Goal: Information Seeking & Learning: Learn about a topic

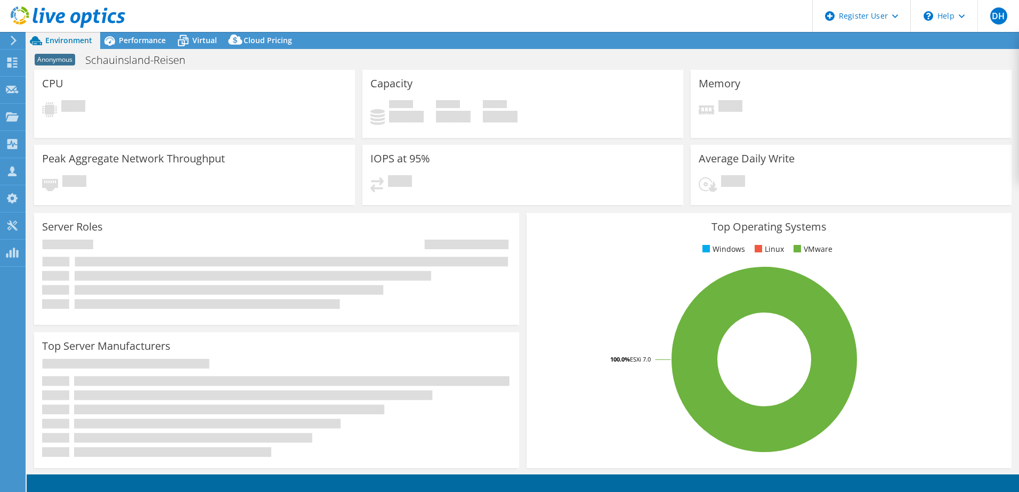
select select "USD"
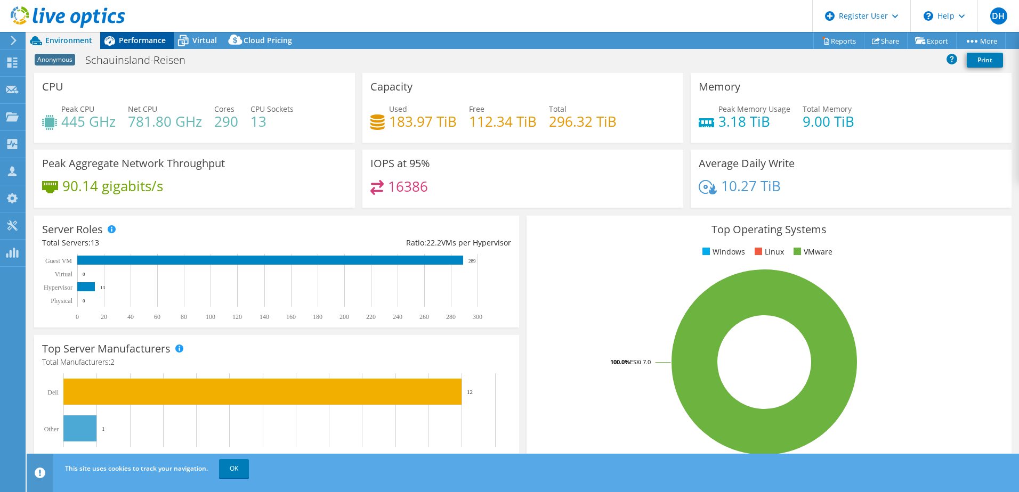
click at [114, 42] on icon at bounding box center [109, 41] width 11 height 10
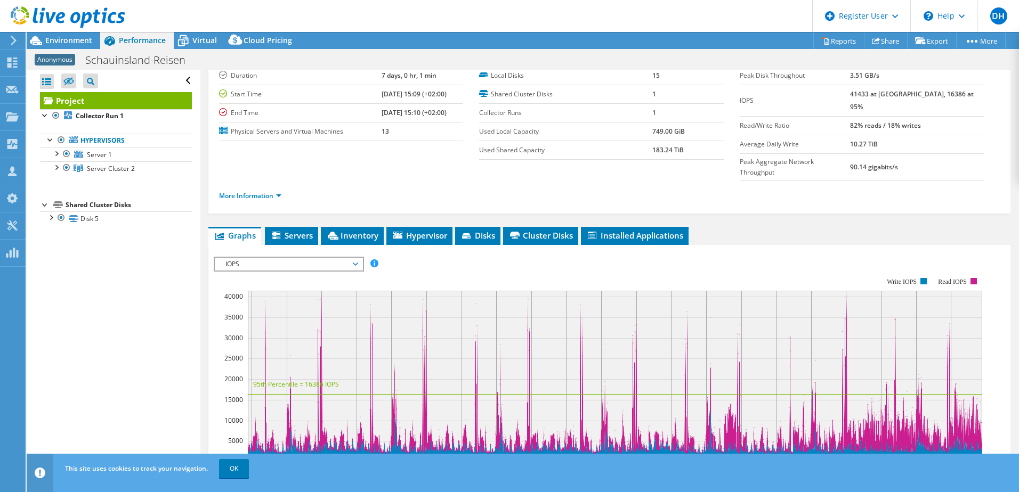
scroll to position [53, 0]
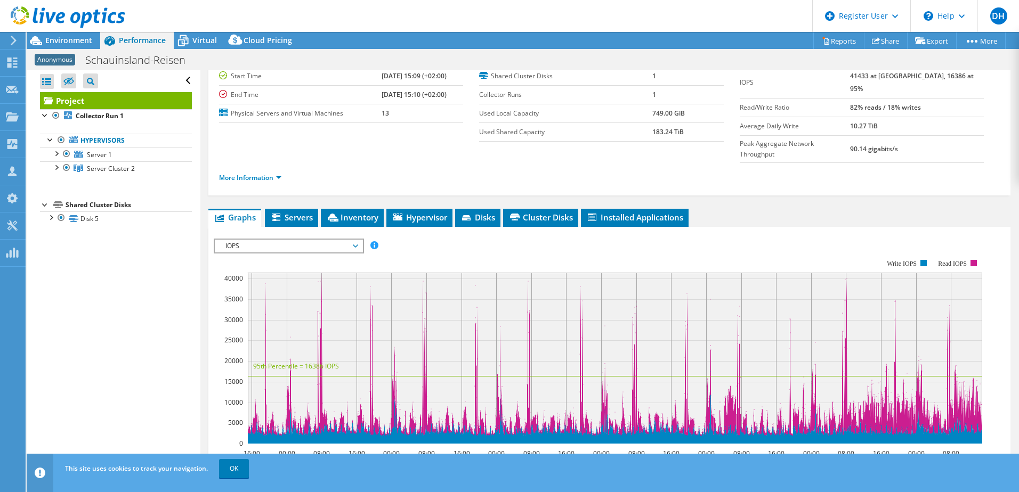
click at [320, 240] on span "IOPS" at bounding box center [288, 246] width 137 height 13
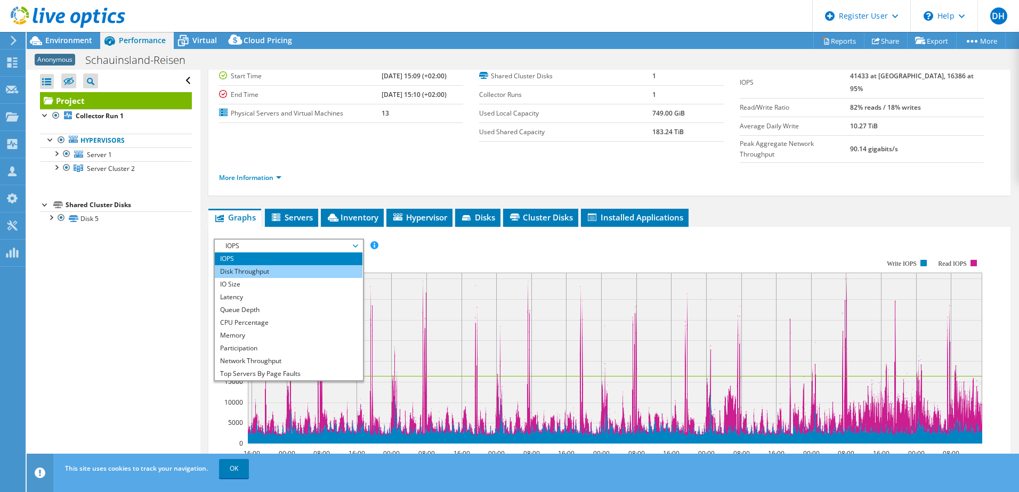
click at [309, 265] on li "Disk Throughput" at bounding box center [289, 271] width 148 height 13
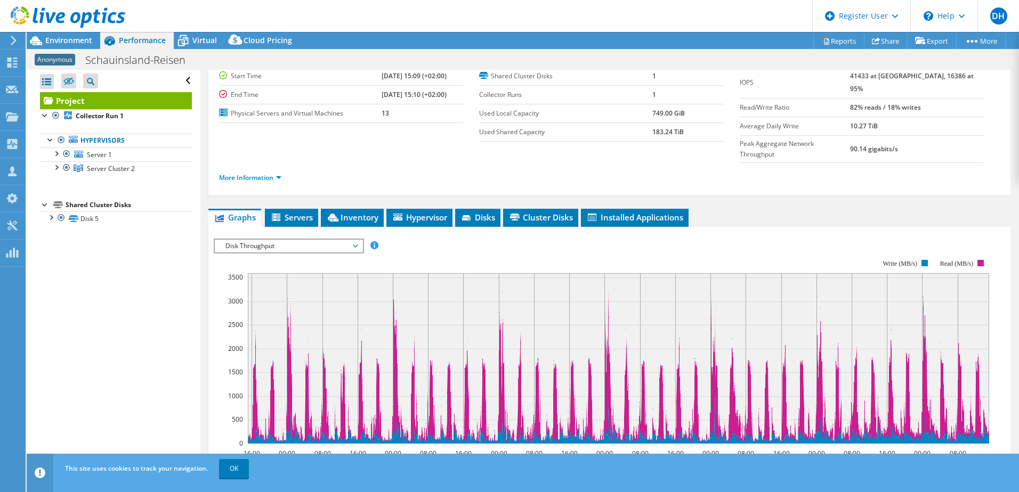
click at [311, 240] on span "Disk Throughput" at bounding box center [288, 246] width 137 height 13
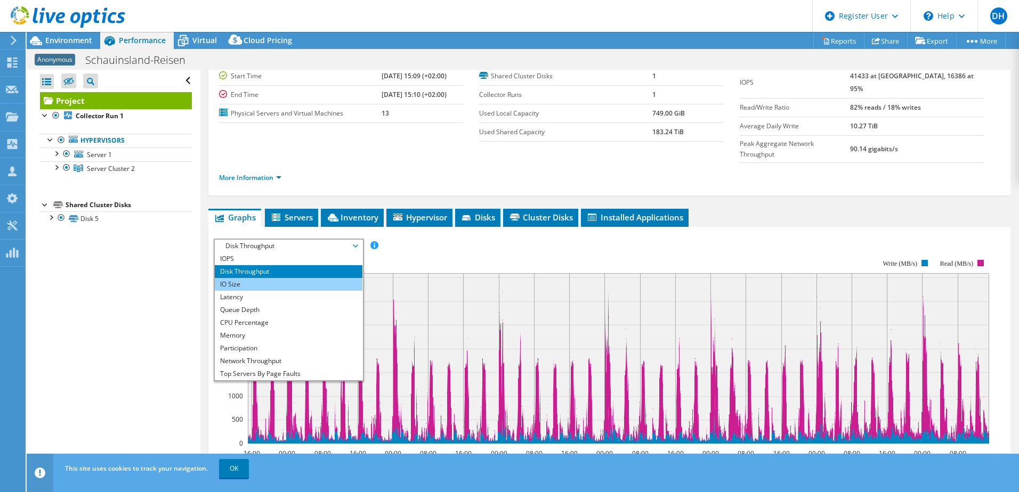
click at [292, 278] on li "IO Size" at bounding box center [289, 284] width 148 height 13
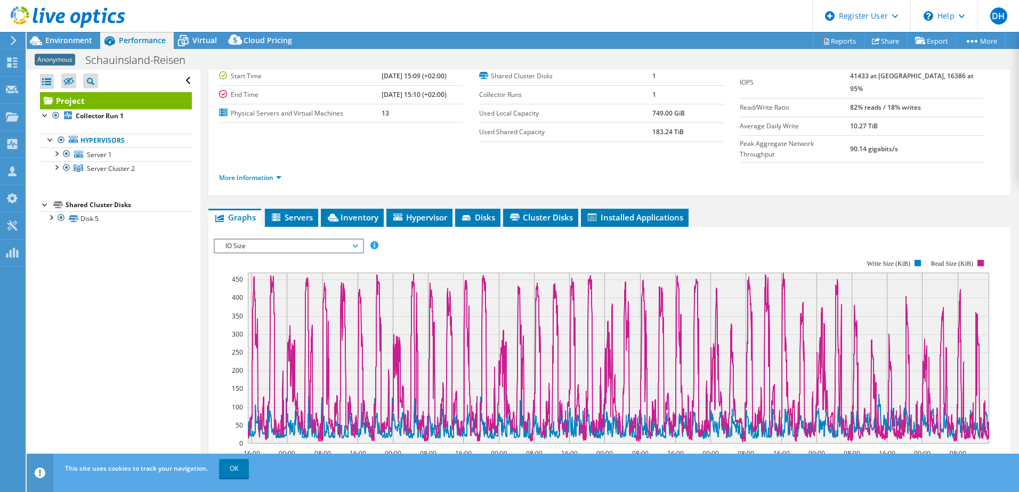
click at [314, 240] on span "IO Size" at bounding box center [288, 246] width 137 height 13
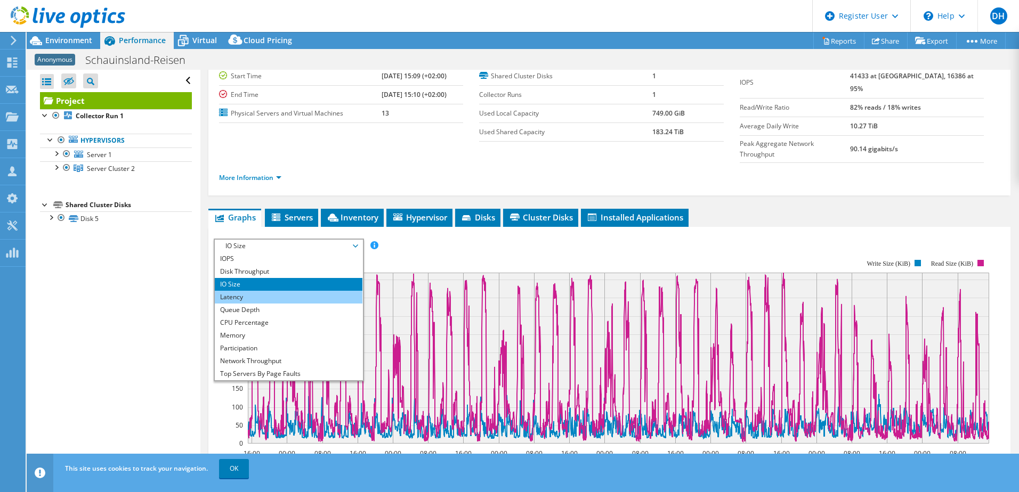
click at [285, 291] on li "Latency" at bounding box center [289, 297] width 148 height 13
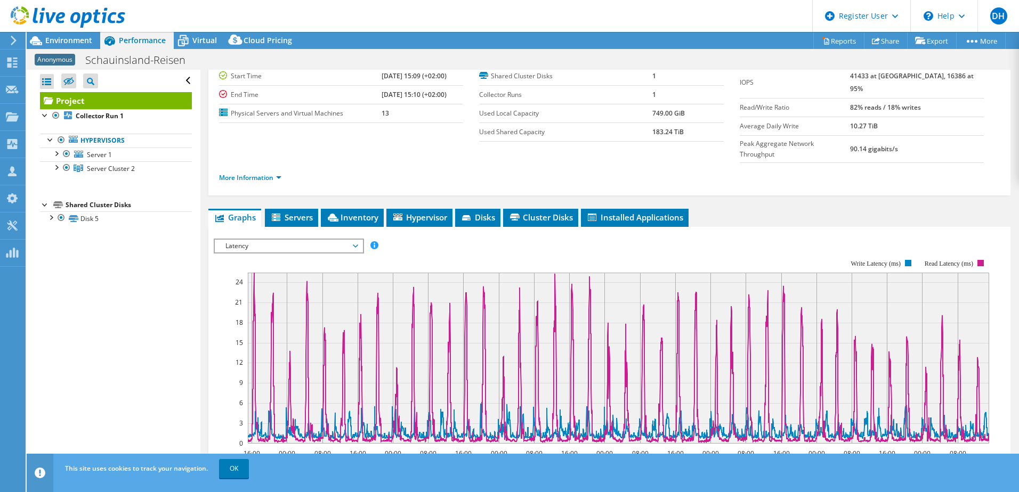
click at [287, 240] on span "Latency" at bounding box center [288, 246] width 137 height 13
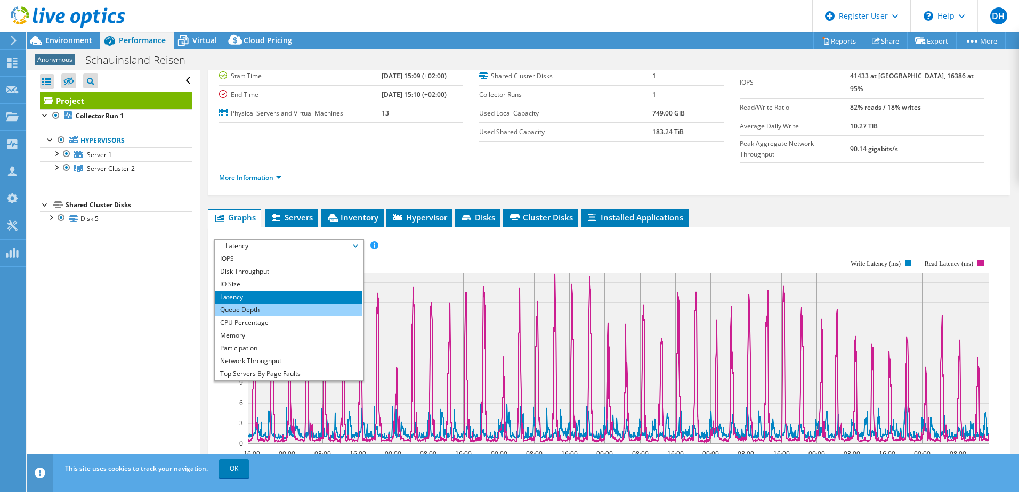
click at [263, 304] on li "Queue Depth" at bounding box center [289, 310] width 148 height 13
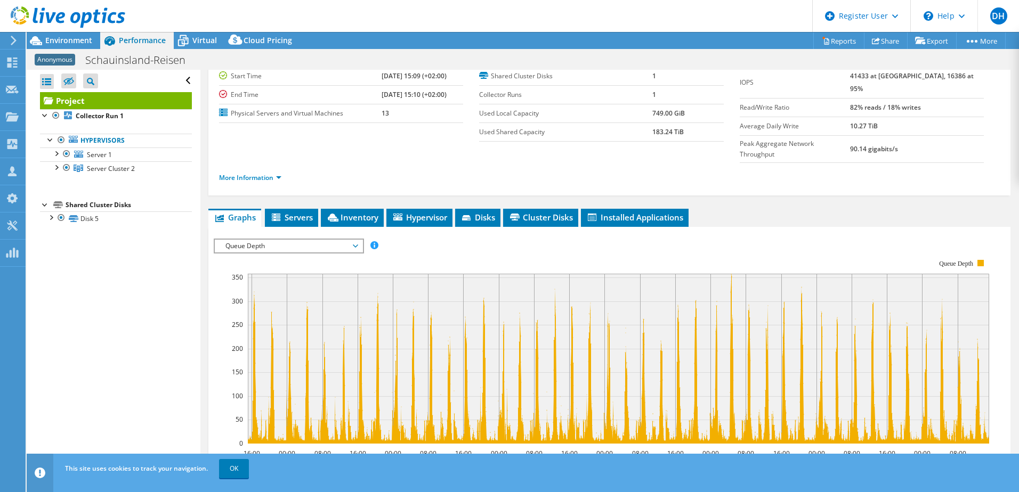
click at [297, 240] on span "Queue Depth" at bounding box center [288, 246] width 137 height 13
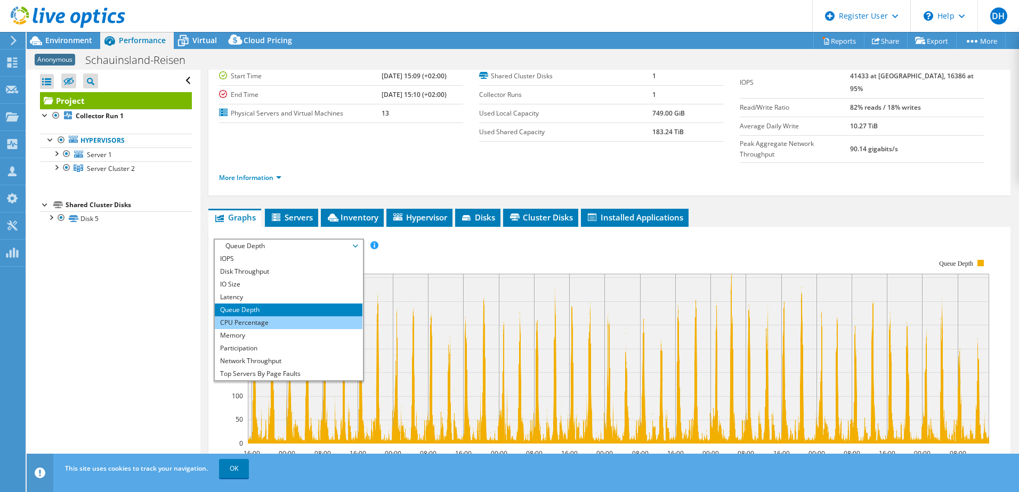
click at [263, 317] on li "CPU Percentage" at bounding box center [289, 323] width 148 height 13
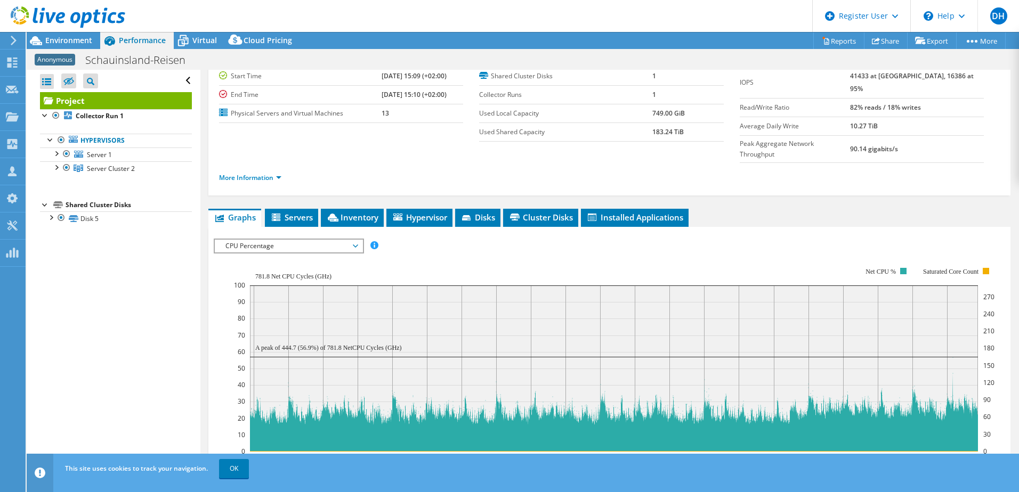
click at [329, 240] on span "CPU Percentage" at bounding box center [288, 246] width 137 height 13
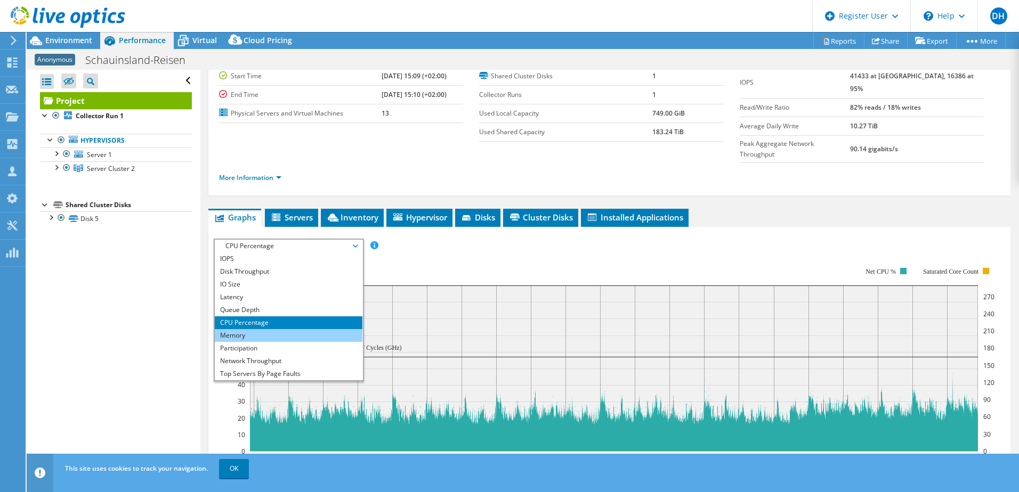
click at [263, 329] on li "Memory" at bounding box center [289, 335] width 148 height 13
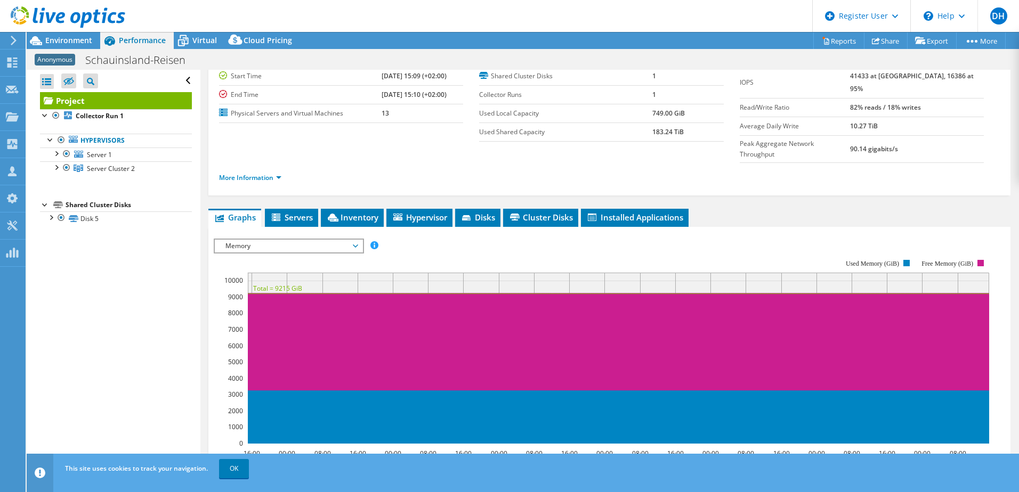
click at [293, 240] on span "Memory" at bounding box center [288, 246] width 137 height 13
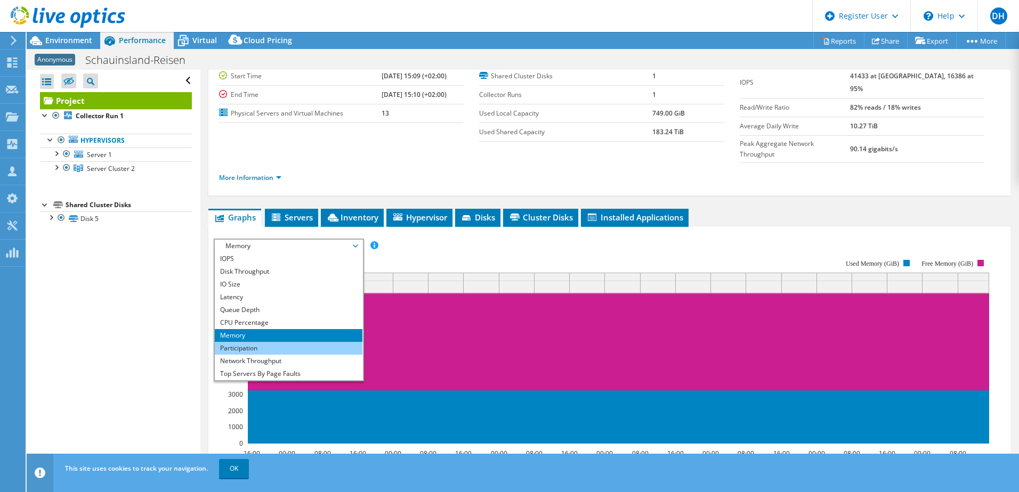
click at [259, 342] on li "Participation" at bounding box center [289, 348] width 148 height 13
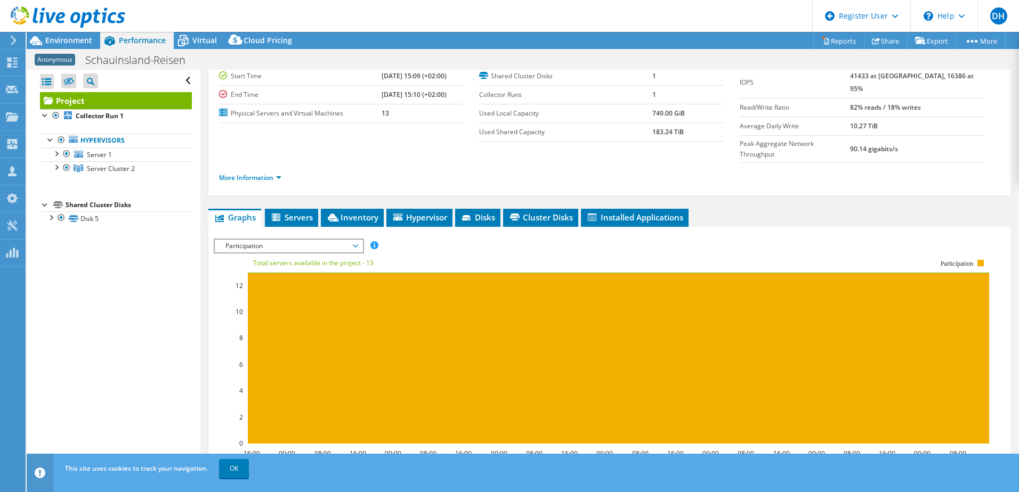
click at [320, 240] on span "Participation" at bounding box center [288, 246] width 137 height 13
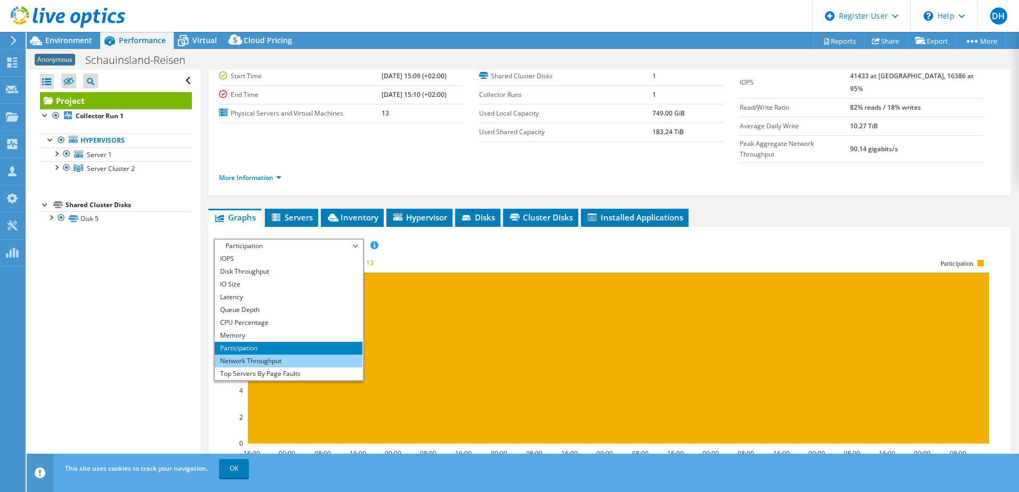
click at [263, 355] on li "Network Throughput" at bounding box center [289, 361] width 148 height 13
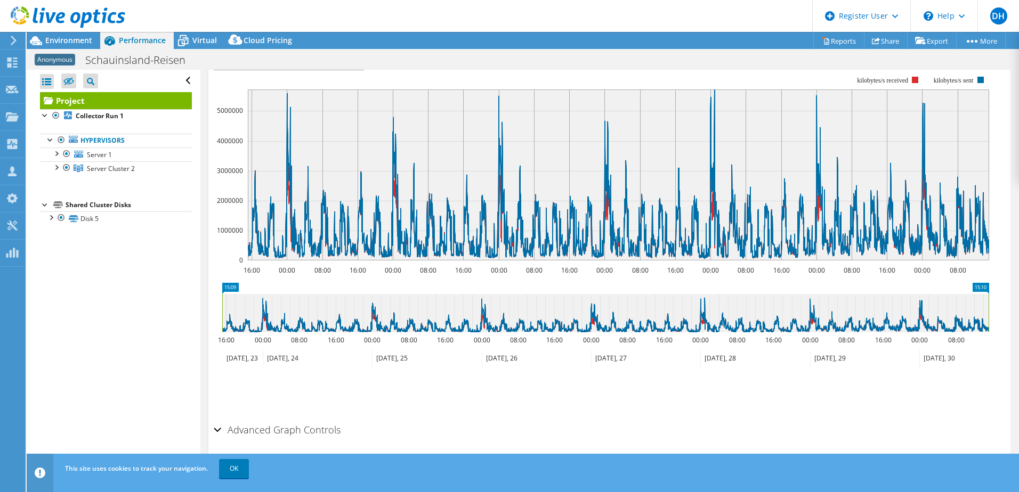
scroll to position [0, 0]
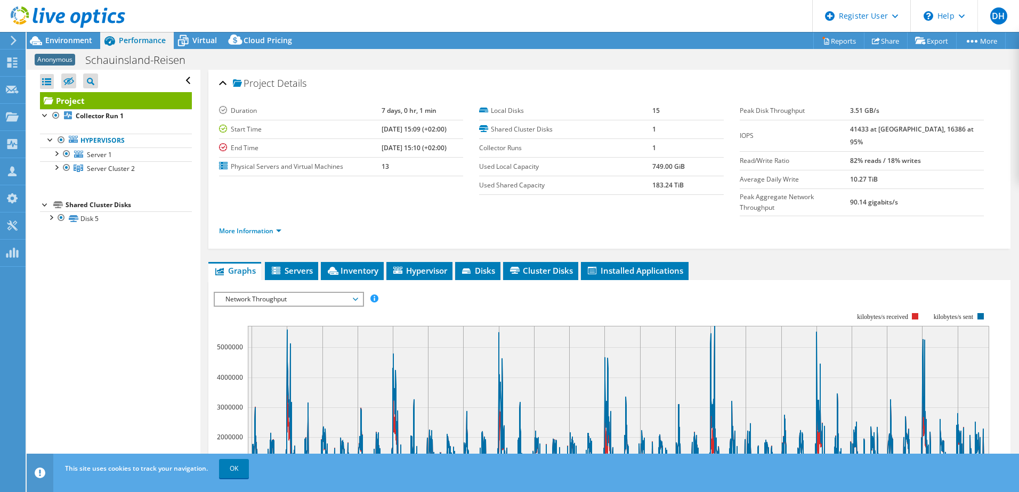
click at [226, 293] on span "Network Throughput" at bounding box center [288, 299] width 137 height 13
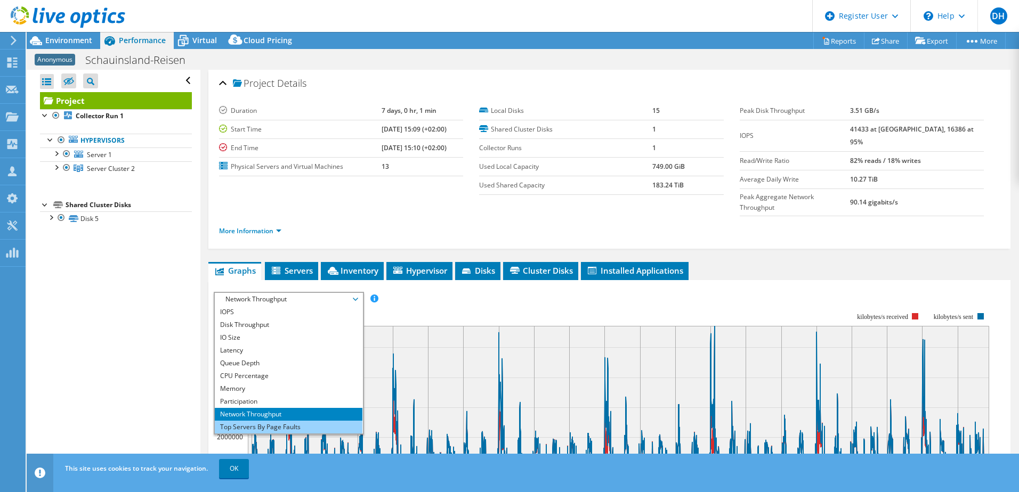
click at [238, 421] on li "Top Servers By Page Faults" at bounding box center [289, 427] width 148 height 13
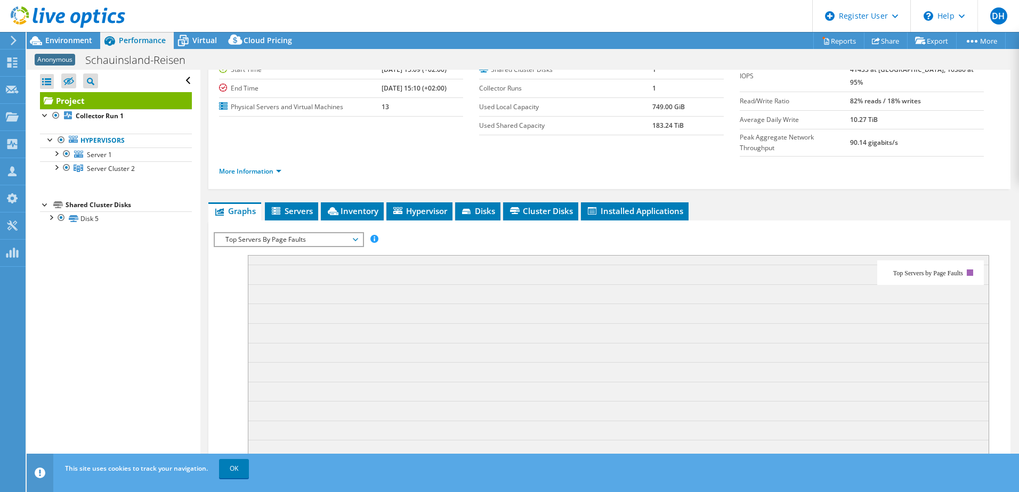
scroll to position [45, 0]
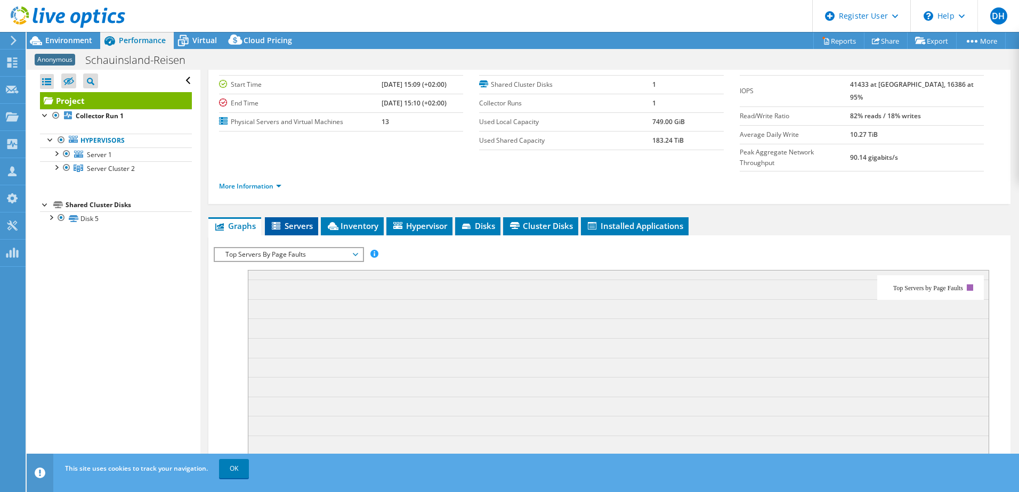
click at [303, 217] on li "Servers" at bounding box center [291, 226] width 53 height 18
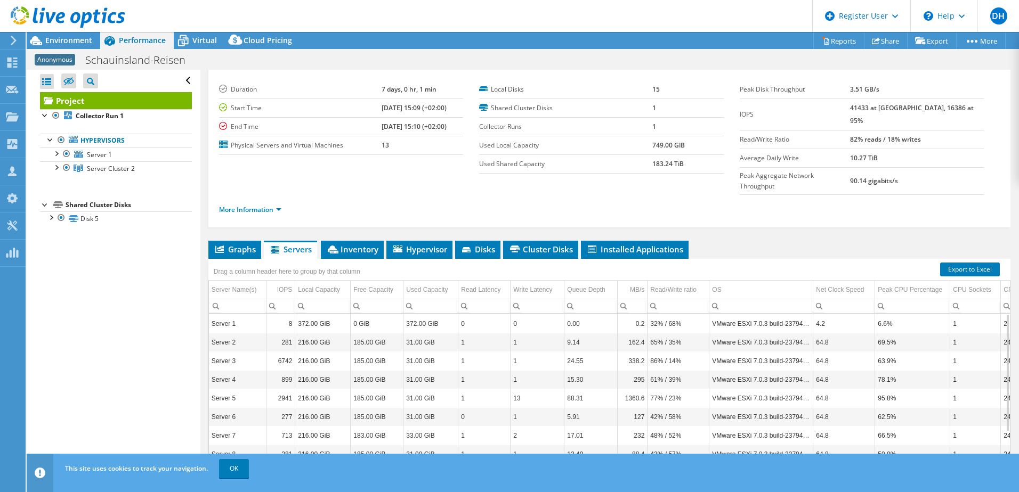
scroll to position [0, 0]
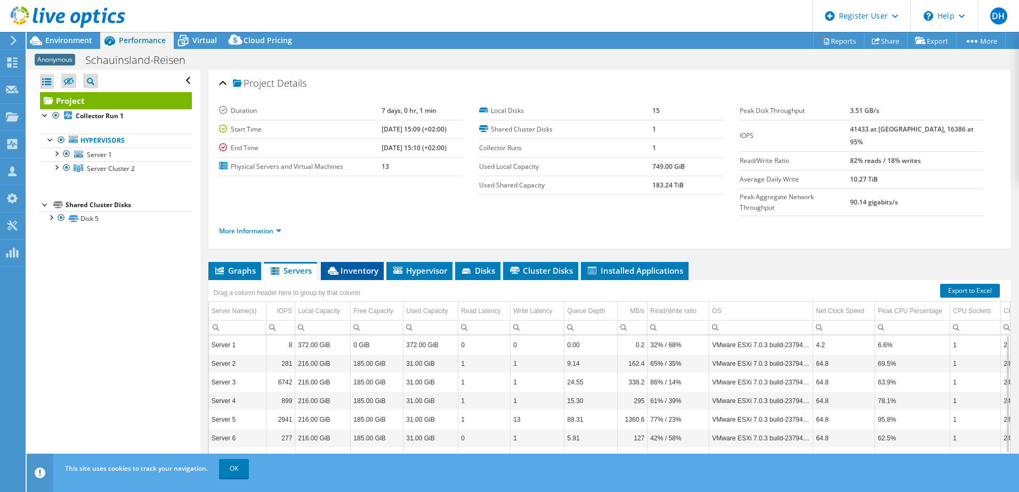
click at [357, 262] on li "Inventory" at bounding box center [352, 271] width 63 height 18
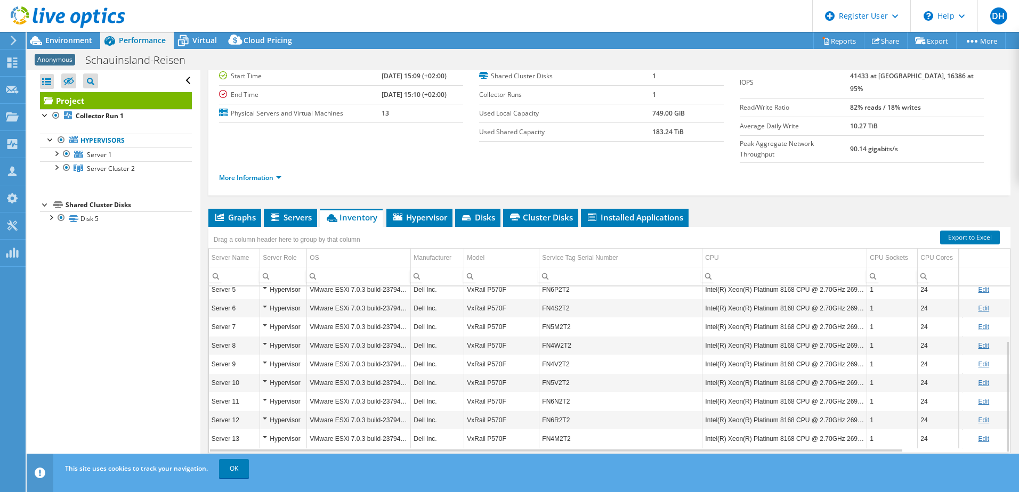
scroll to position [54, 0]
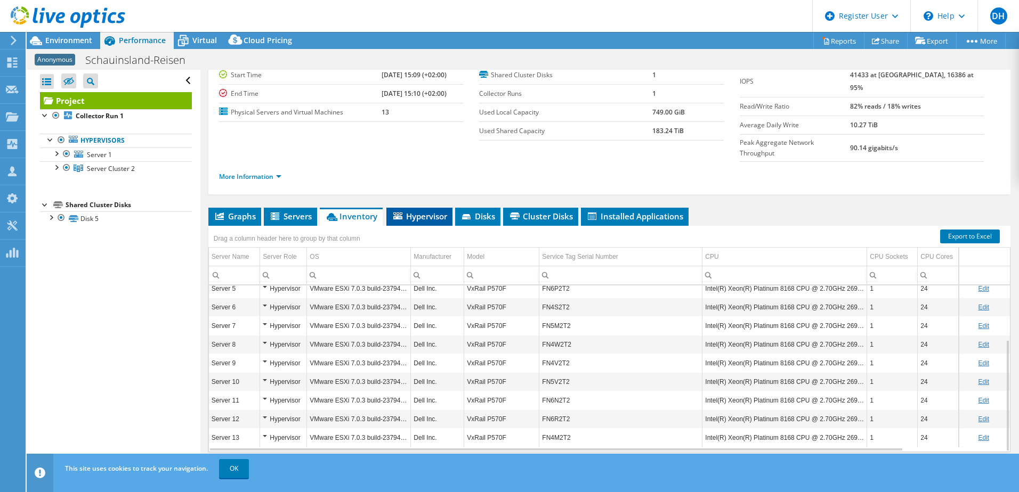
click at [412, 208] on li "Hypervisor" at bounding box center [419, 217] width 66 height 18
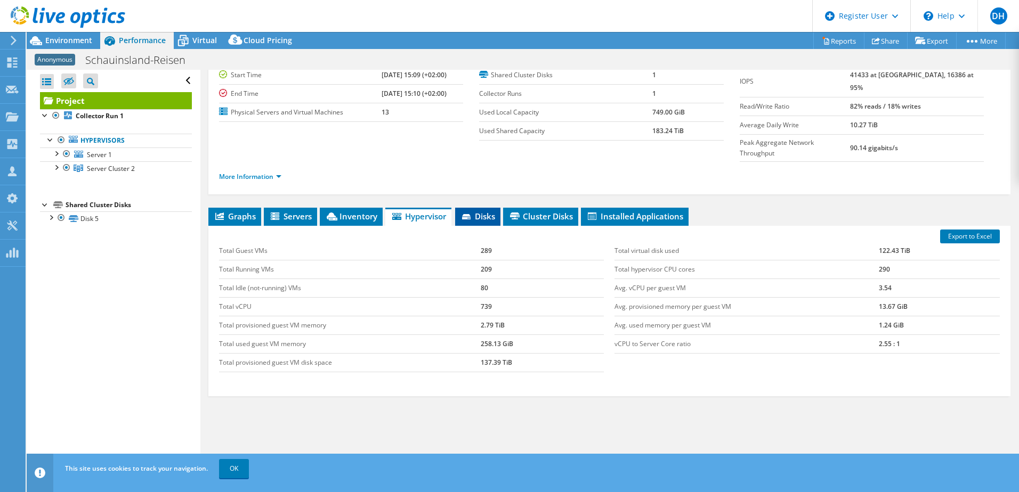
click at [472, 214] on icon at bounding box center [467, 217] width 11 height 7
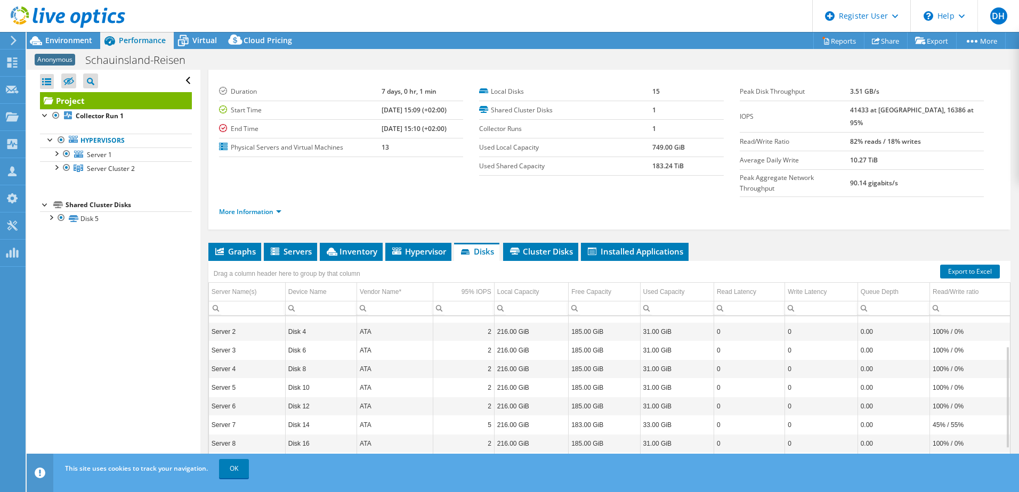
scroll to position [1, 0]
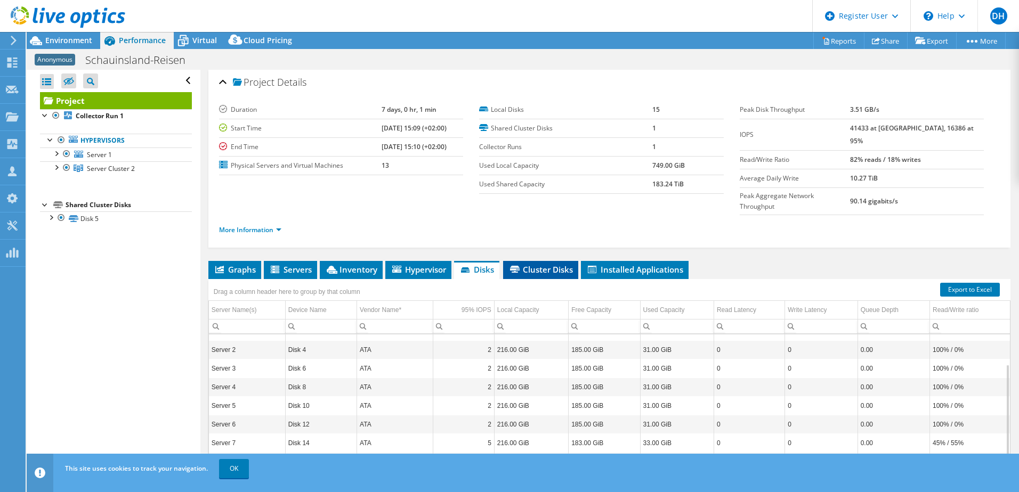
click at [534, 264] on span "Cluster Disks" at bounding box center [540, 269] width 64 height 11
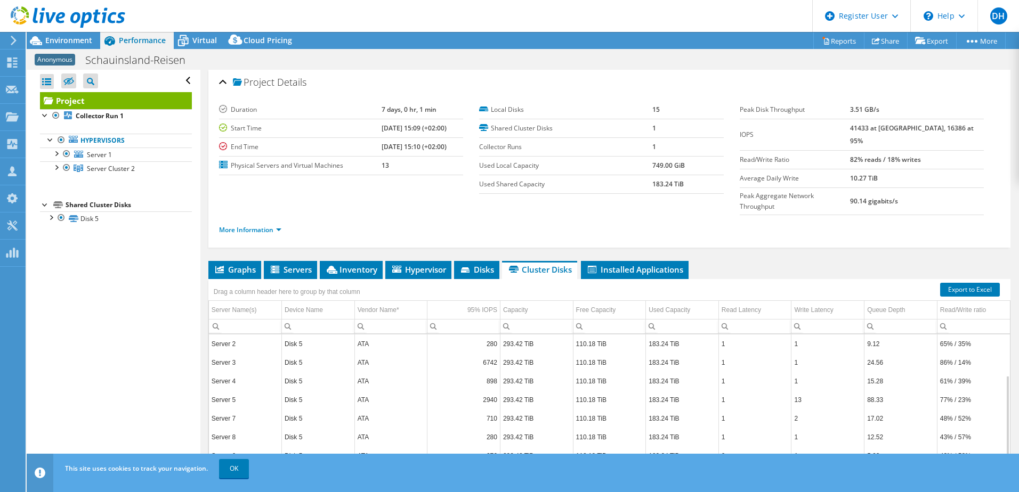
scroll to position [54, 0]
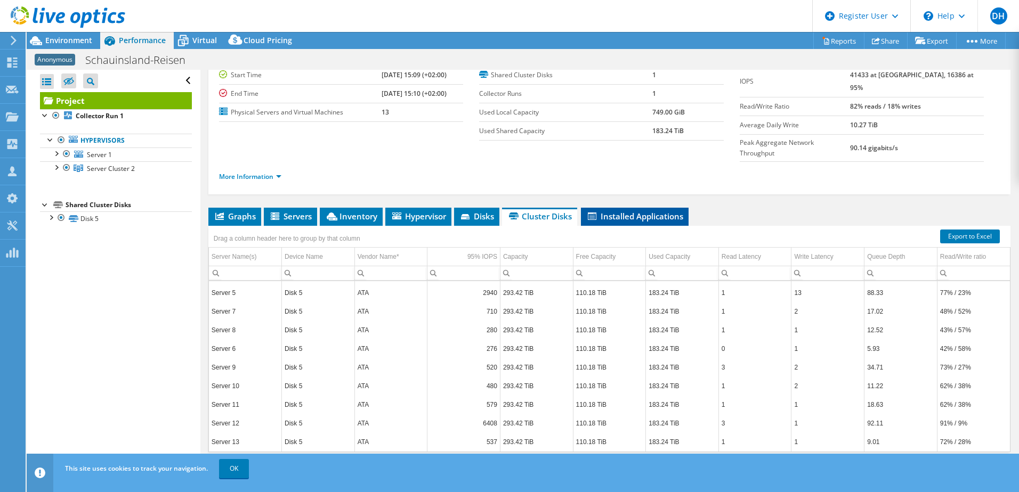
click at [620, 211] on span "Installed Applications" at bounding box center [634, 216] width 97 height 11
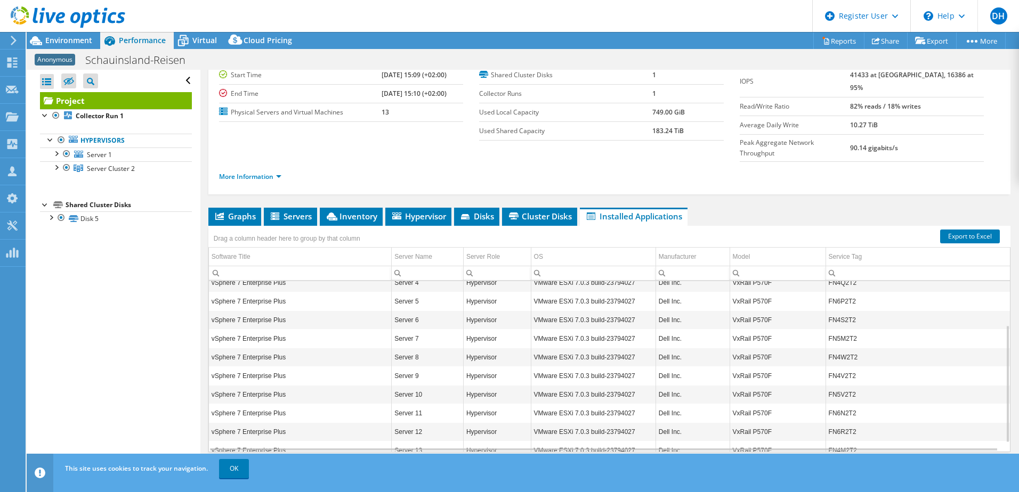
scroll to position [77, 0]
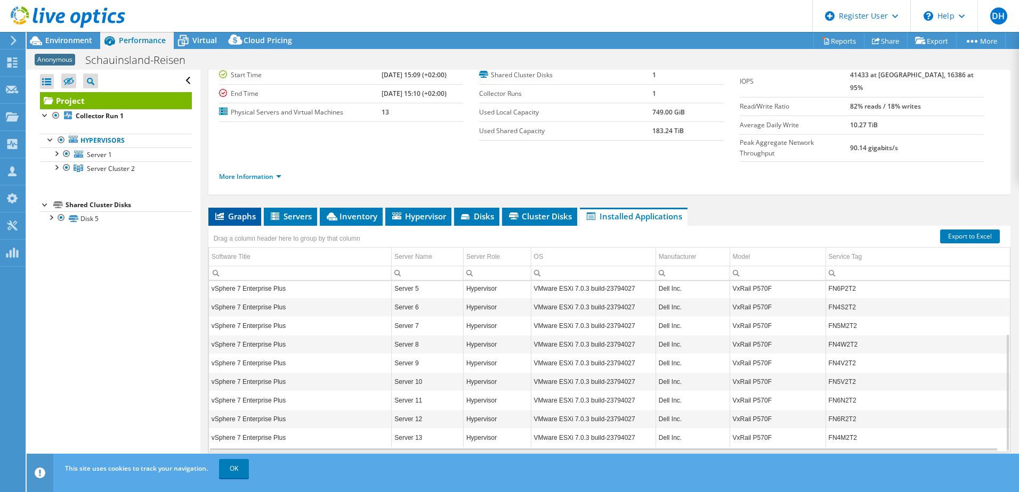
click at [232, 208] on li "Graphs" at bounding box center [234, 217] width 53 height 18
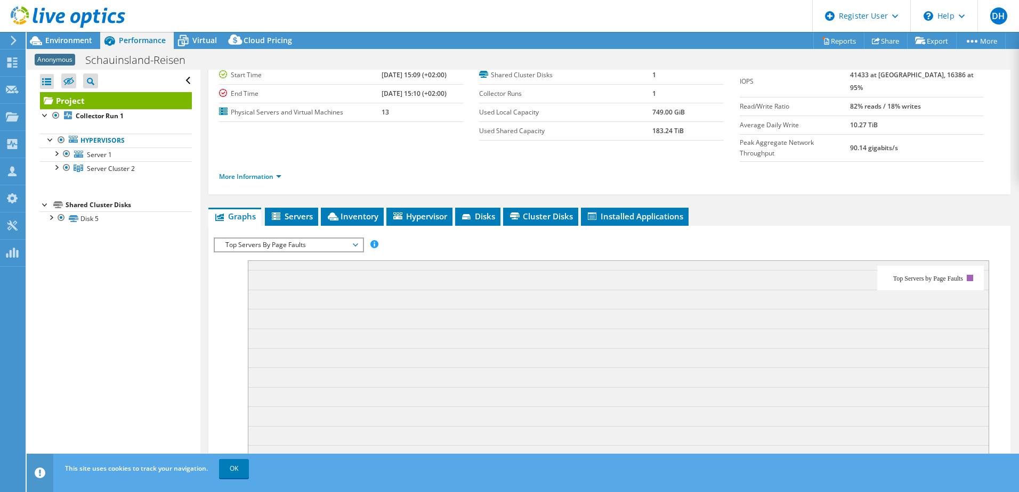
click at [293, 239] on span "Top Servers By Page Faults" at bounding box center [288, 245] width 137 height 13
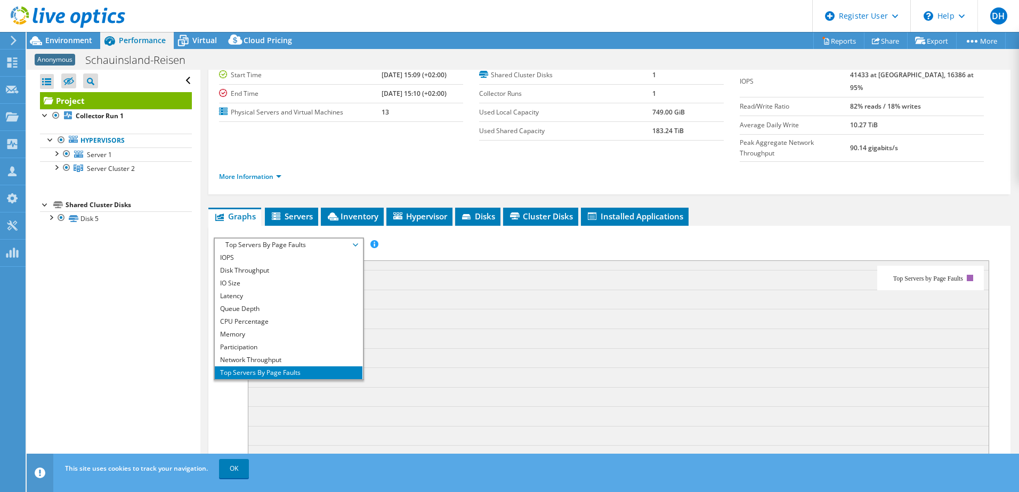
click at [286, 239] on span "Top Servers By Page Faults" at bounding box center [288, 245] width 137 height 13
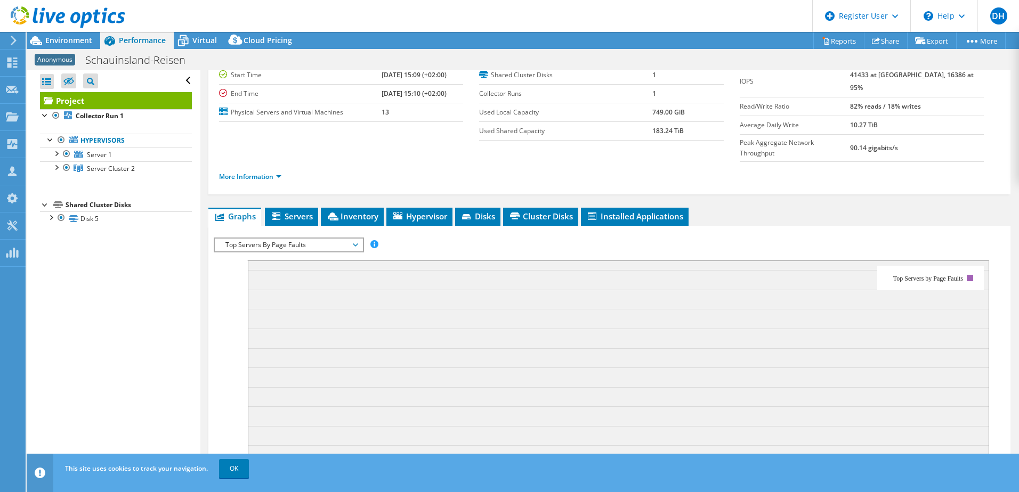
click at [276, 239] on span "Top Servers By Page Faults" at bounding box center [288, 245] width 137 height 13
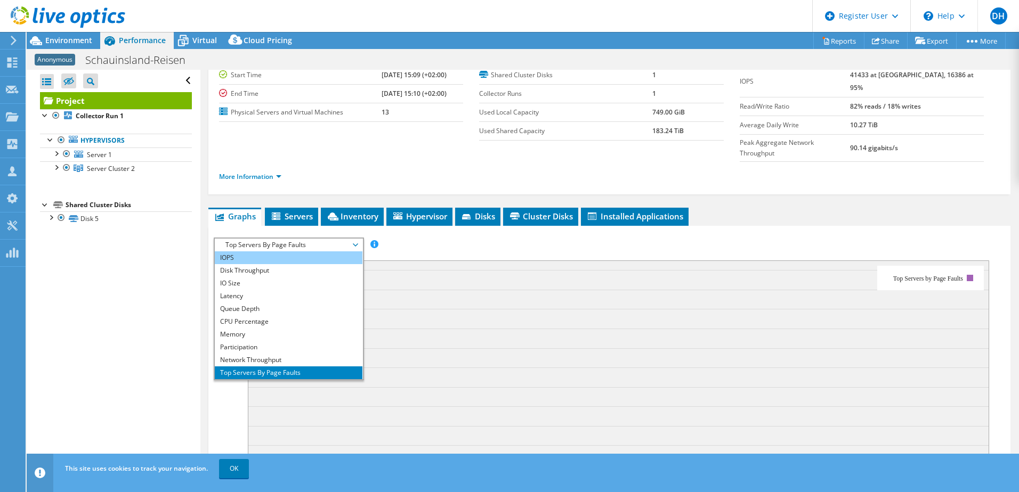
click at [261, 252] on li "IOPS" at bounding box center [289, 258] width 148 height 13
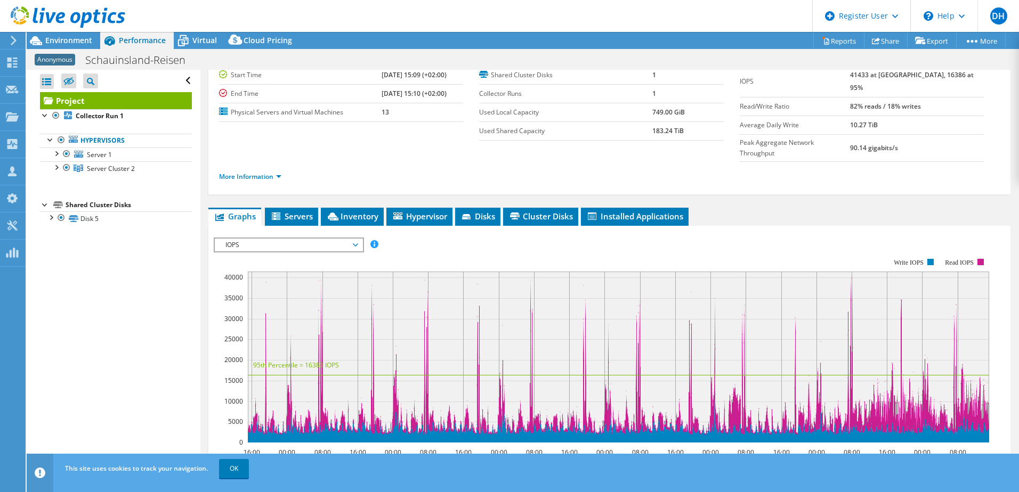
click at [272, 239] on span "IOPS" at bounding box center [288, 245] width 137 height 13
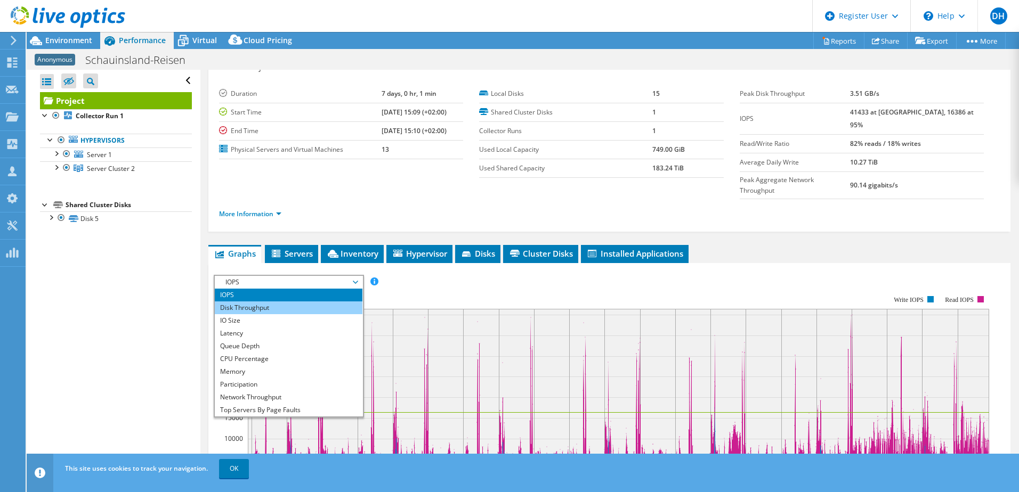
scroll to position [0, 0]
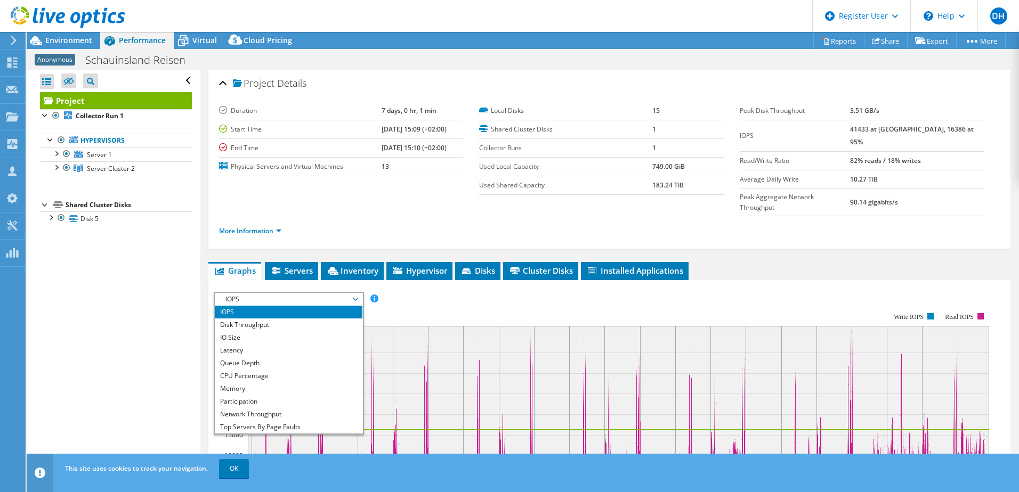
click at [382, 216] on div "More Information" at bounding box center [609, 231] width 781 height 30
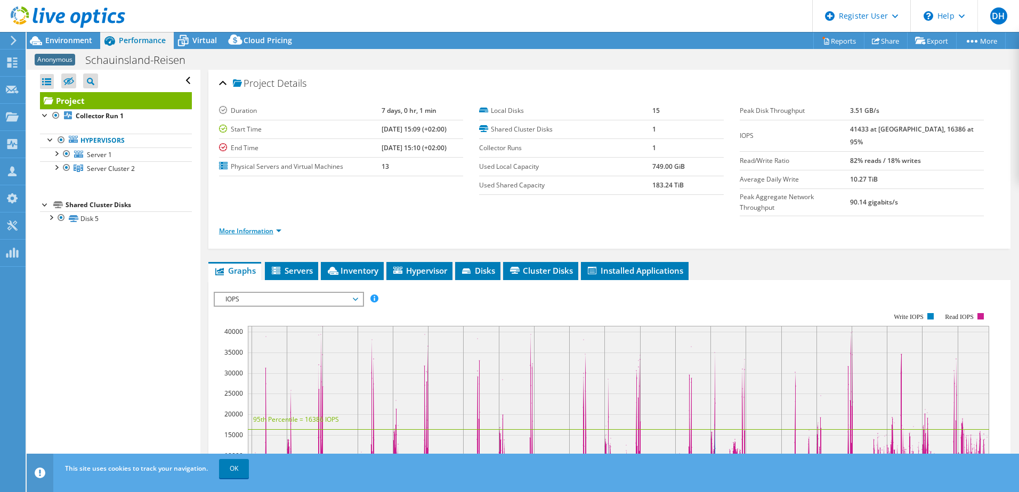
click at [270, 227] on link "More Information" at bounding box center [250, 231] width 62 height 9
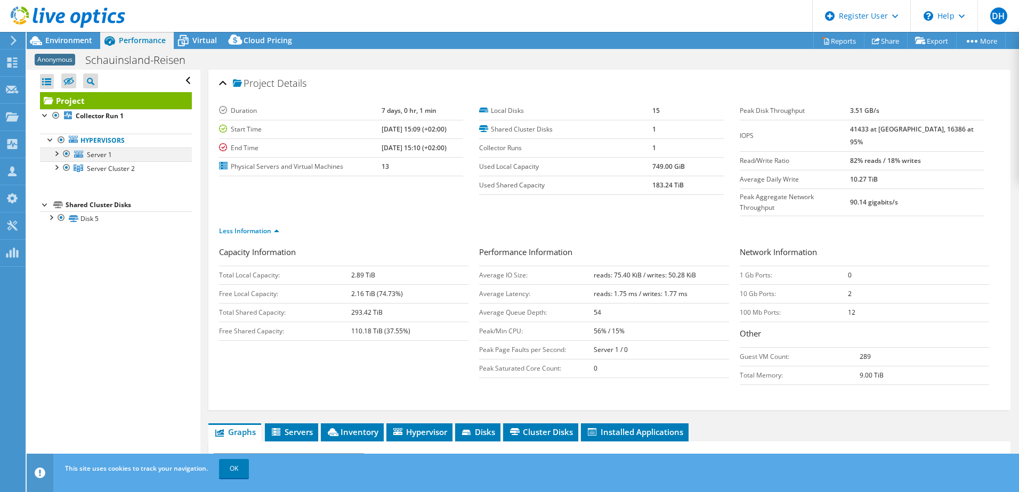
click at [56, 155] on div at bounding box center [56, 153] width 11 height 11
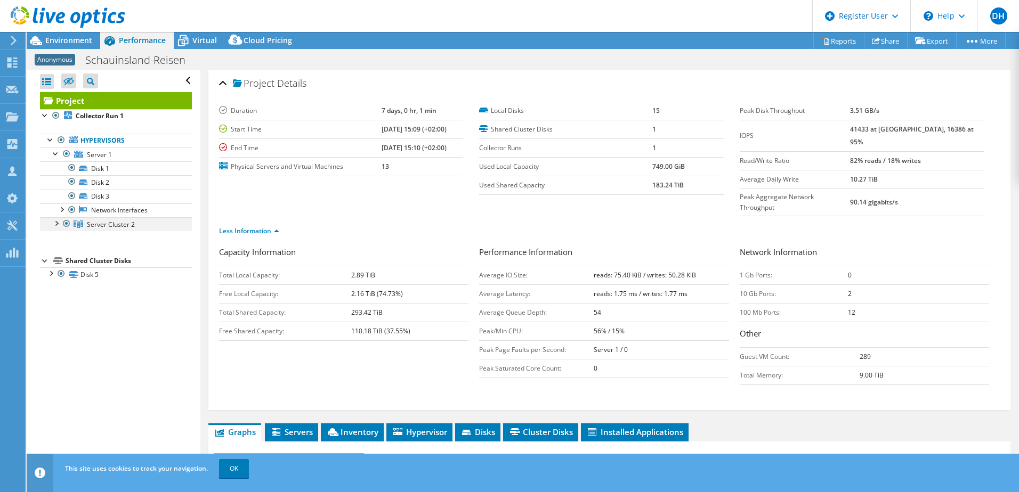
click at [57, 225] on div at bounding box center [56, 222] width 11 height 11
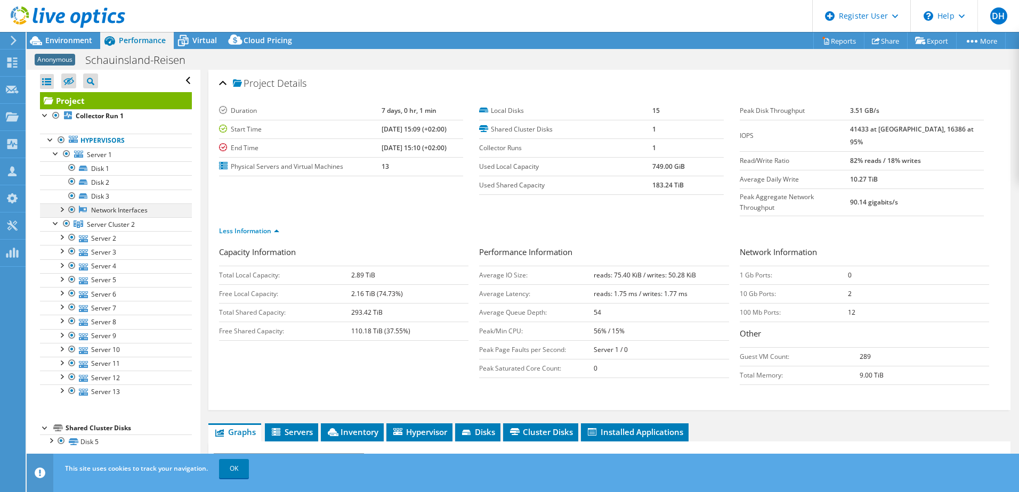
click at [62, 213] on div at bounding box center [61, 209] width 11 height 11
click at [101, 230] on link "NIC 1" at bounding box center [116, 224] width 152 height 14
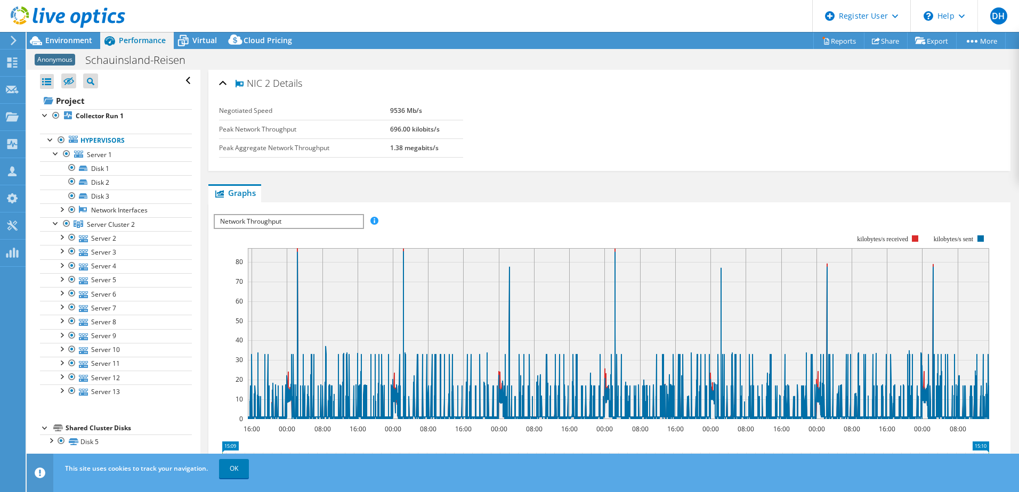
select select "USD"
click at [56, 154] on div at bounding box center [56, 153] width 11 height 11
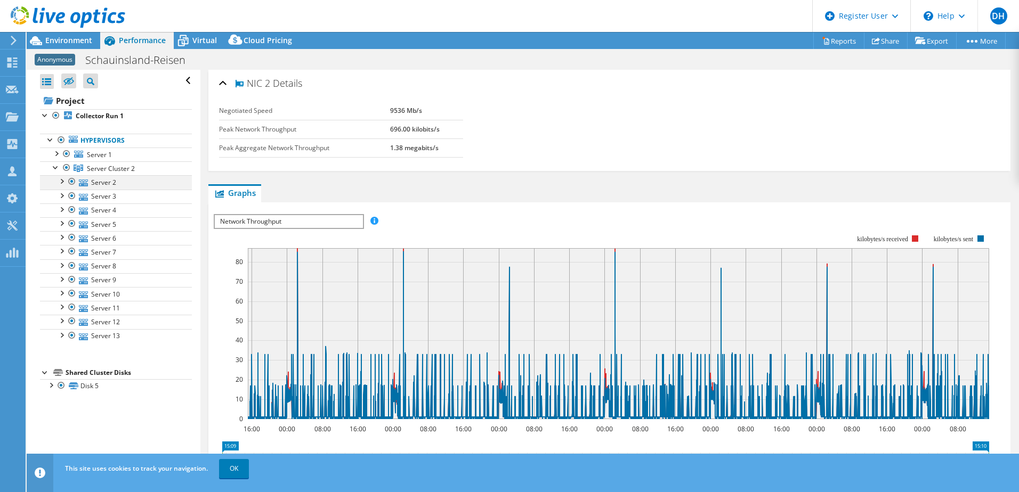
click at [64, 182] on div at bounding box center [61, 180] width 11 height 11
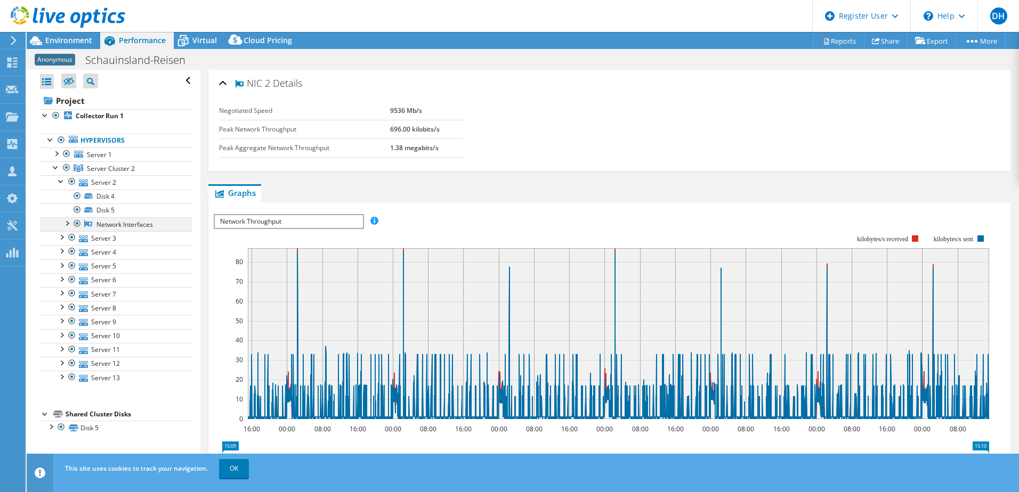
click at [67, 222] on div at bounding box center [66, 222] width 11 height 11
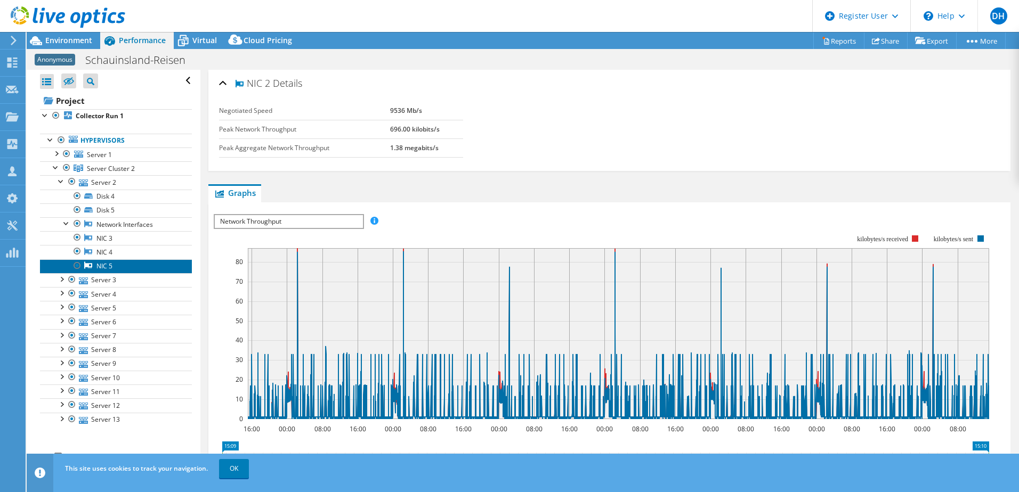
click at [98, 262] on link "NIC 5" at bounding box center [116, 267] width 152 height 14
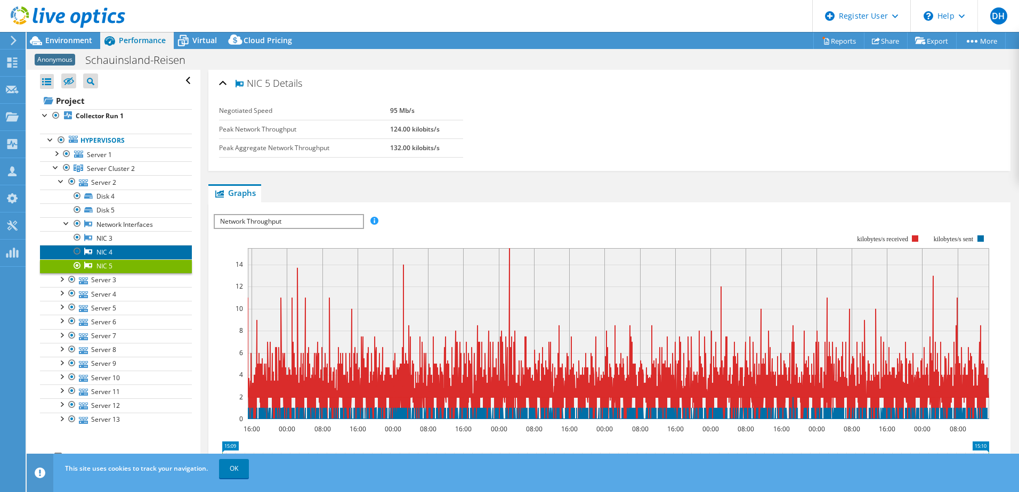
click at [102, 253] on link "NIC 4" at bounding box center [116, 252] width 152 height 14
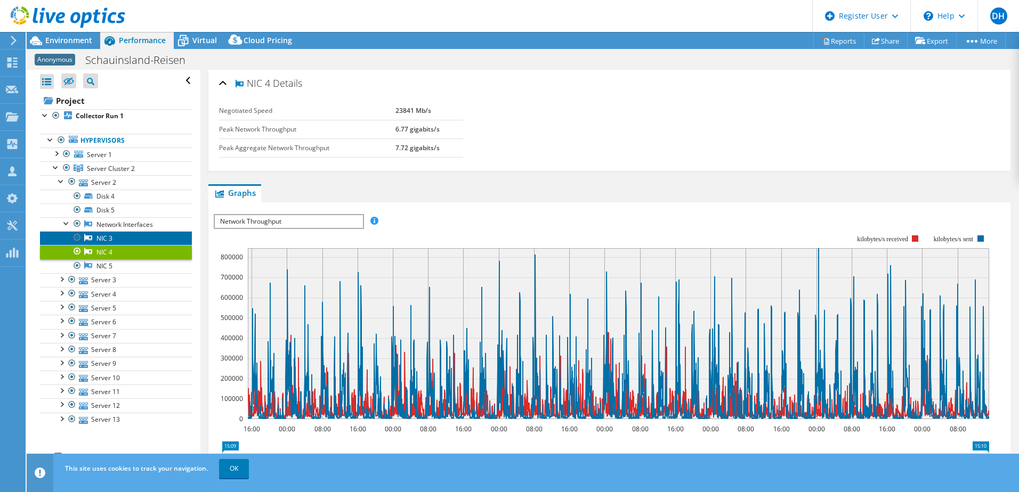
click at [105, 242] on link "NIC 3" at bounding box center [116, 238] width 152 height 14
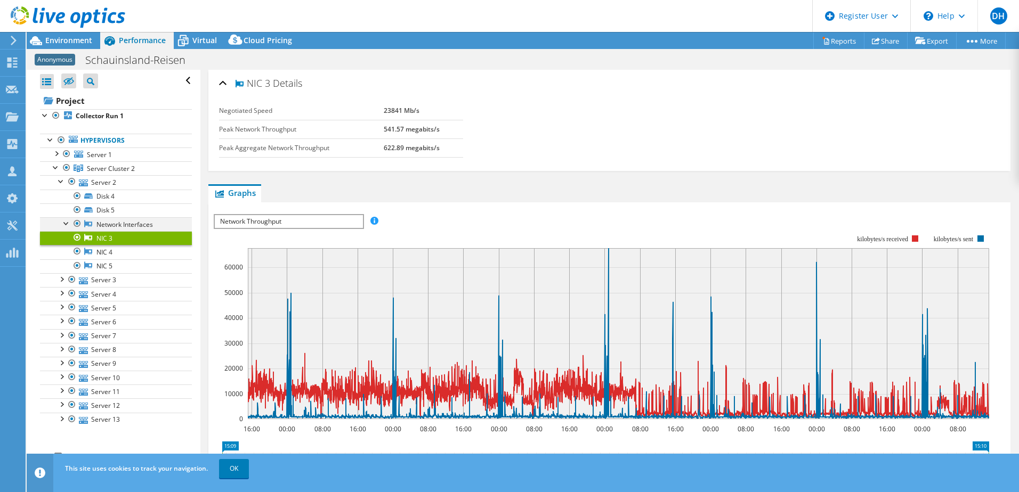
click at [66, 222] on div at bounding box center [66, 222] width 11 height 11
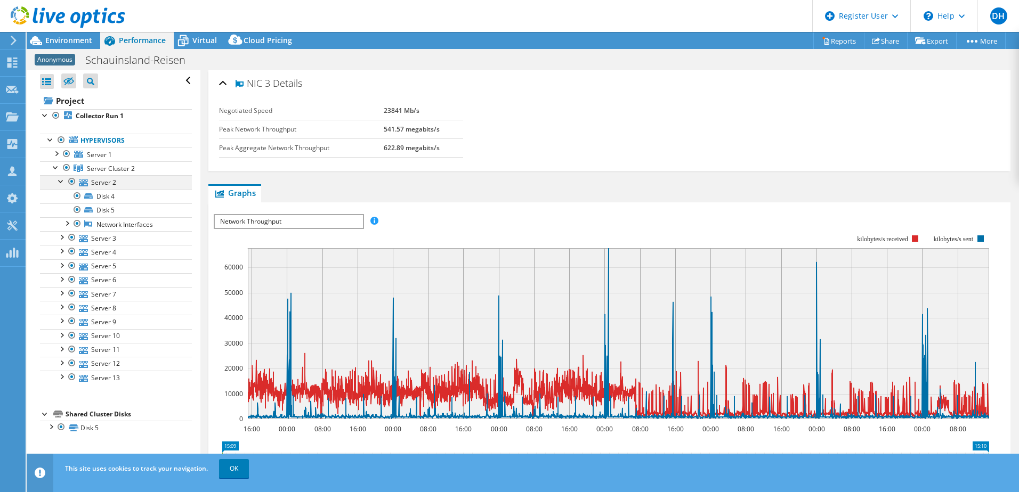
click at [60, 181] on div at bounding box center [61, 180] width 11 height 11
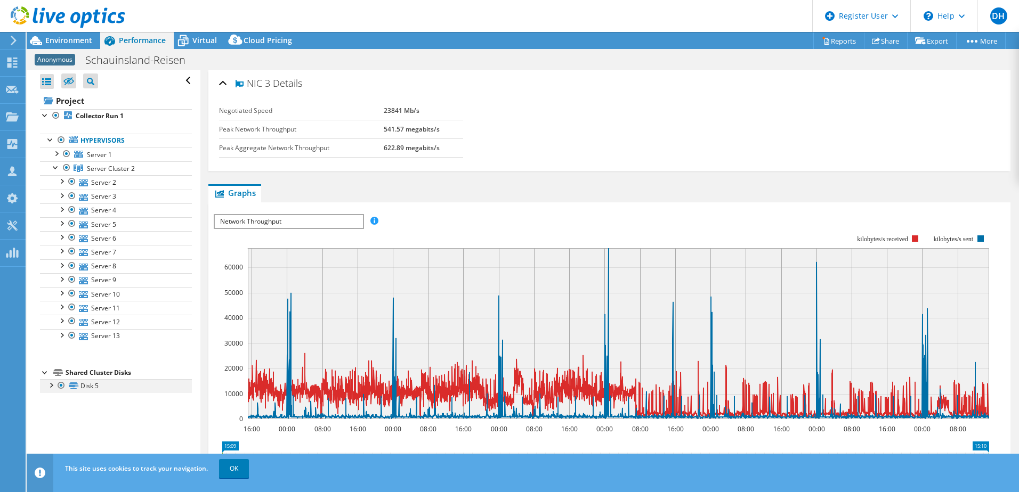
click at [51, 382] on div at bounding box center [50, 384] width 11 height 11
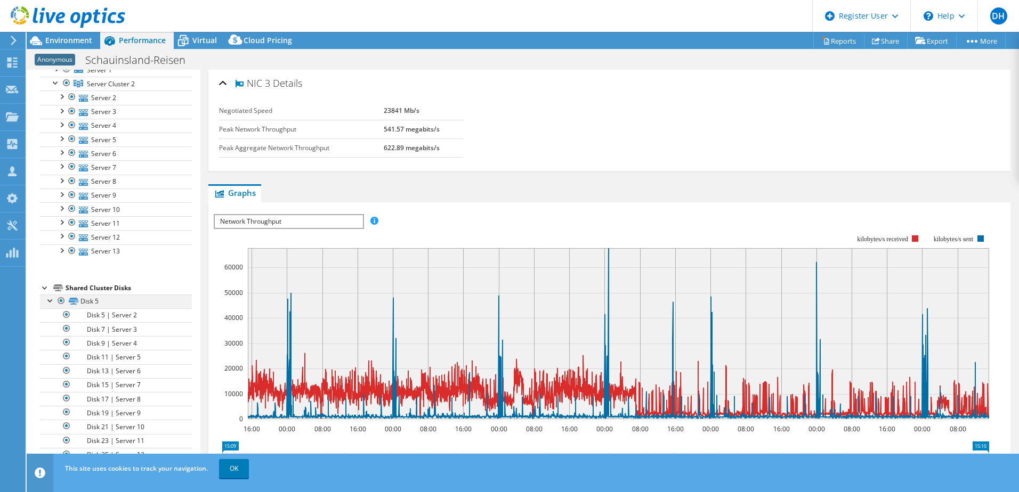
scroll to position [102, 0]
